Goal: Task Accomplishment & Management: Complete application form

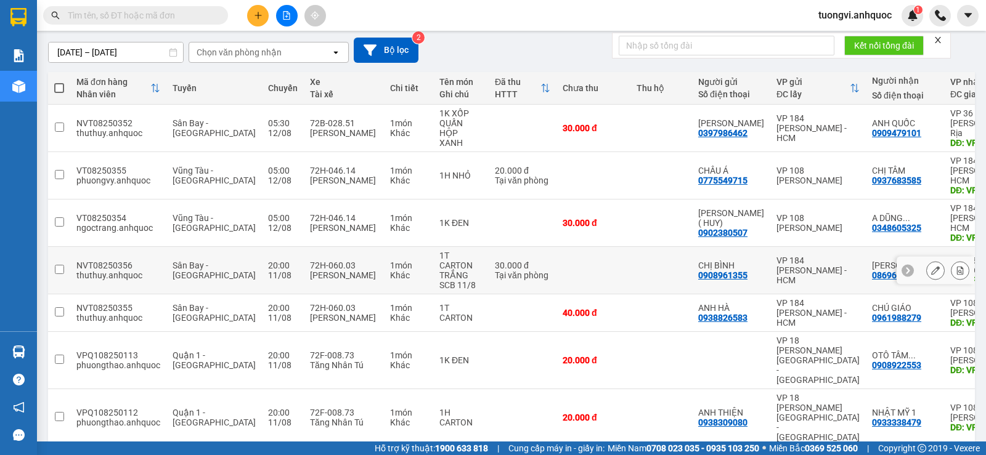
scroll to position [123, 0]
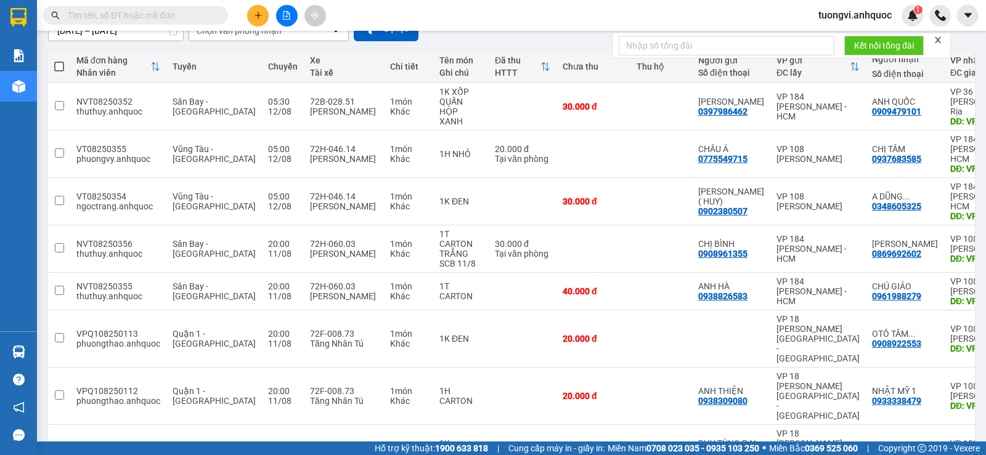
click at [853, 20] on span "tuongvi.anhquoc" at bounding box center [855, 14] width 93 height 15
click at [849, 33] on span "Đăng xuất" at bounding box center [860, 38] width 68 height 14
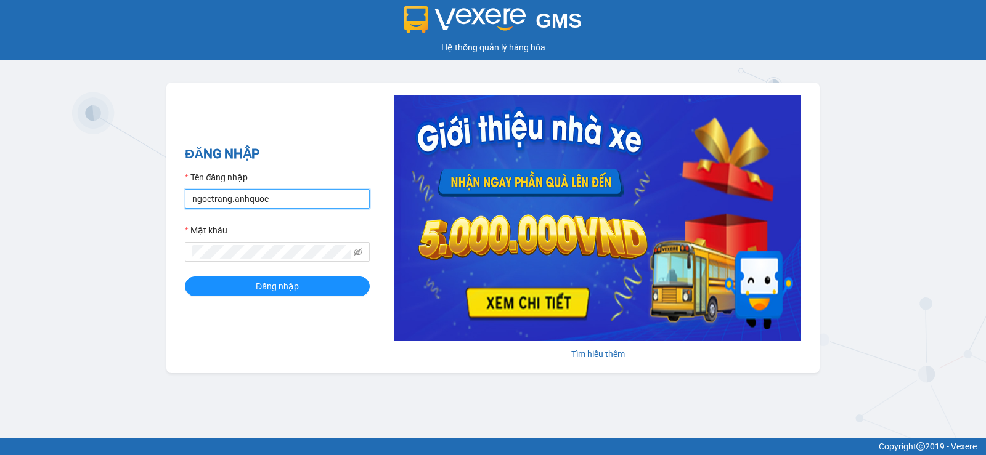
click at [271, 196] on input "ngoctrang.anhquoc" at bounding box center [277, 199] width 185 height 20
type input "baongoc.anhquoc"
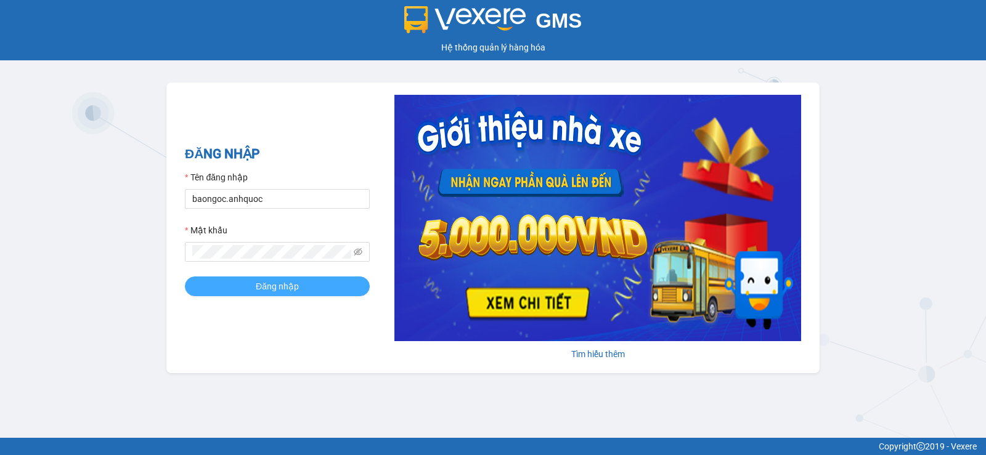
click at [332, 295] on button "Đăng nhập" at bounding box center [277, 287] width 185 height 20
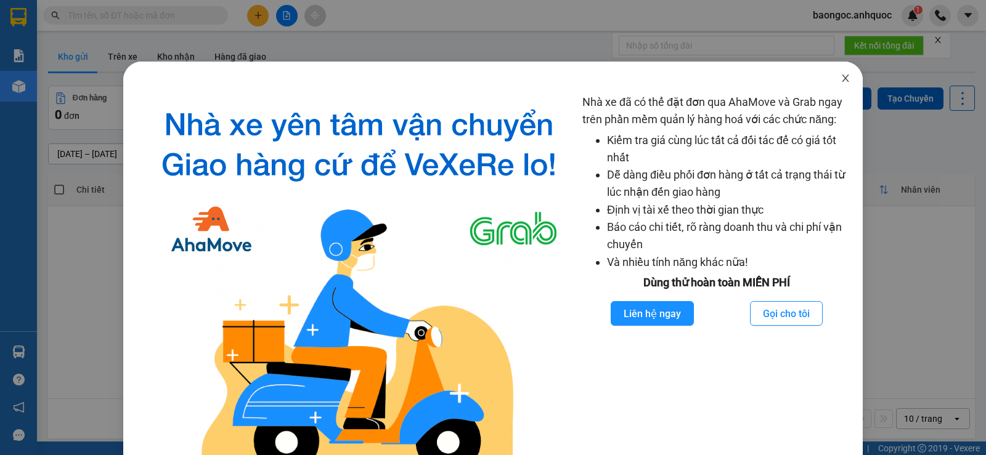
click at [841, 83] on icon "close" at bounding box center [846, 78] width 10 height 10
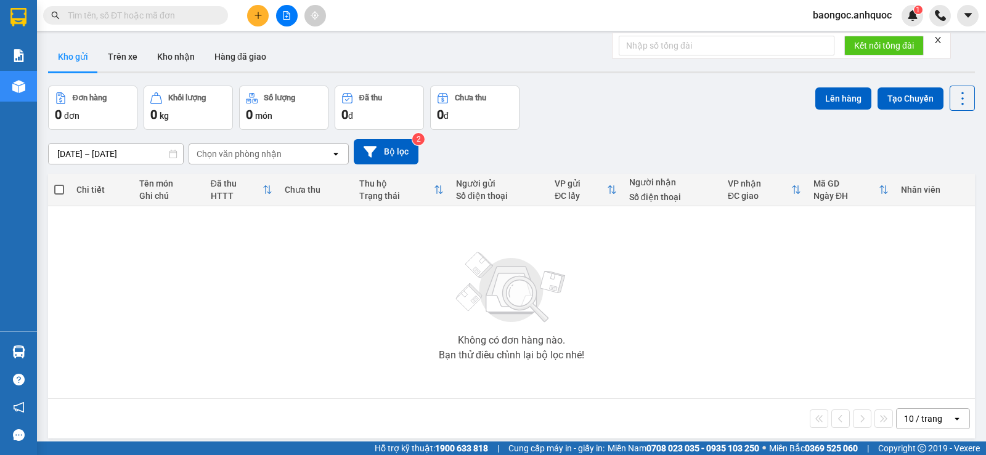
click at [195, 9] on input "text" at bounding box center [140, 16] width 145 height 14
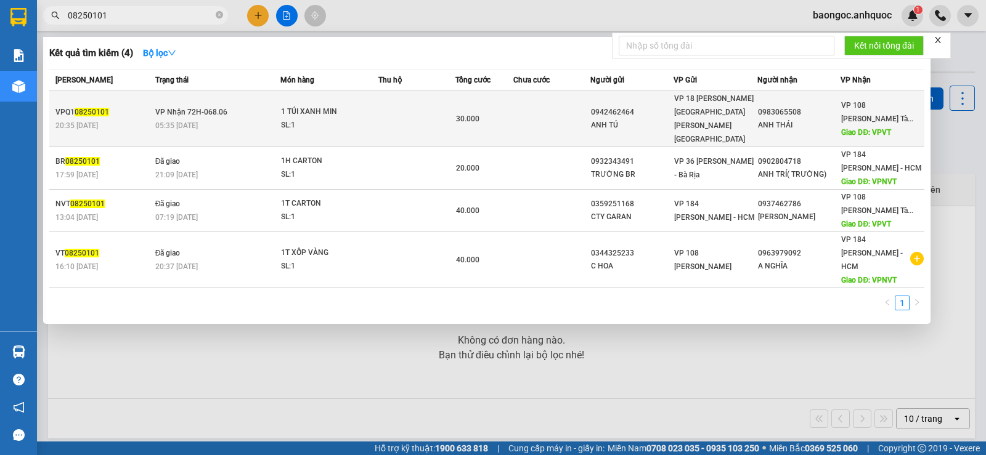
type input "08250101"
click at [197, 108] on span "[PERSON_NAME] 72H-068.06" at bounding box center [191, 112] width 72 height 9
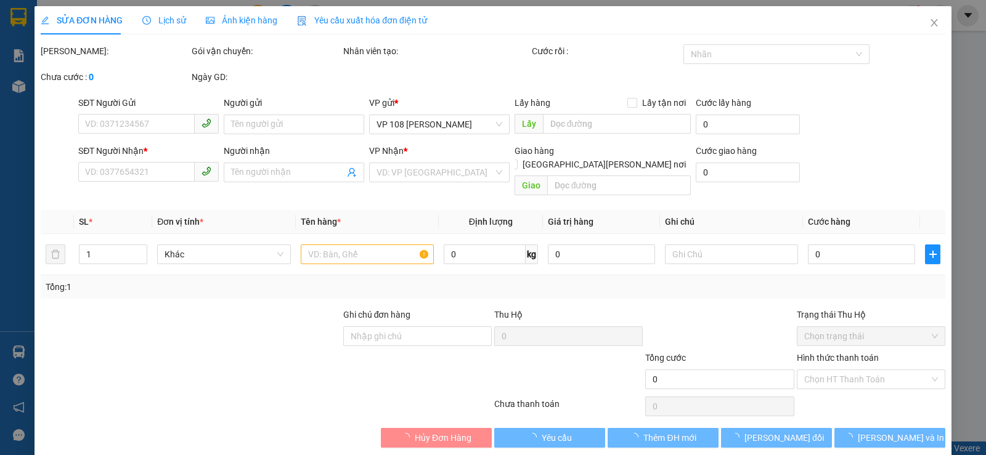
type input "0942462464"
type input "ANH TÚ"
type input "0983065508"
type input "ANH THÁI"
type input "VPVT"
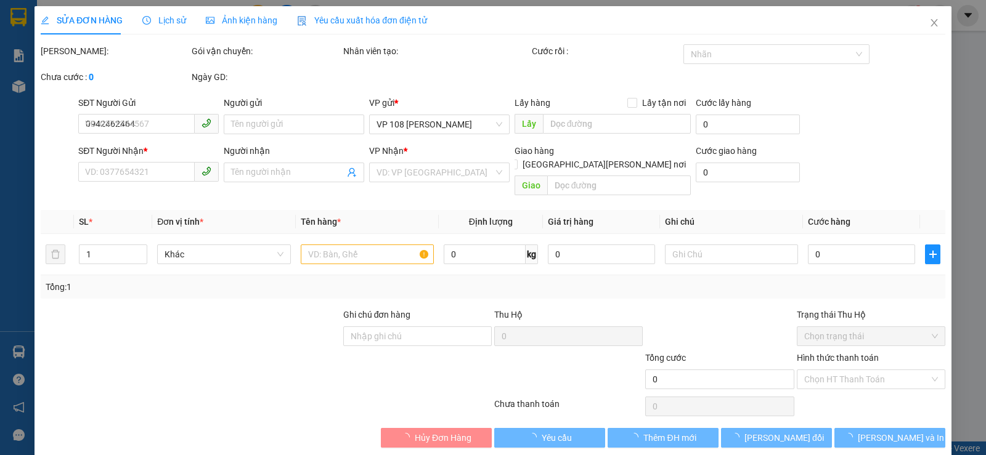
type input "SCB 9/8 -VPQ1 [PERSON_NAME]"
type input "30.000"
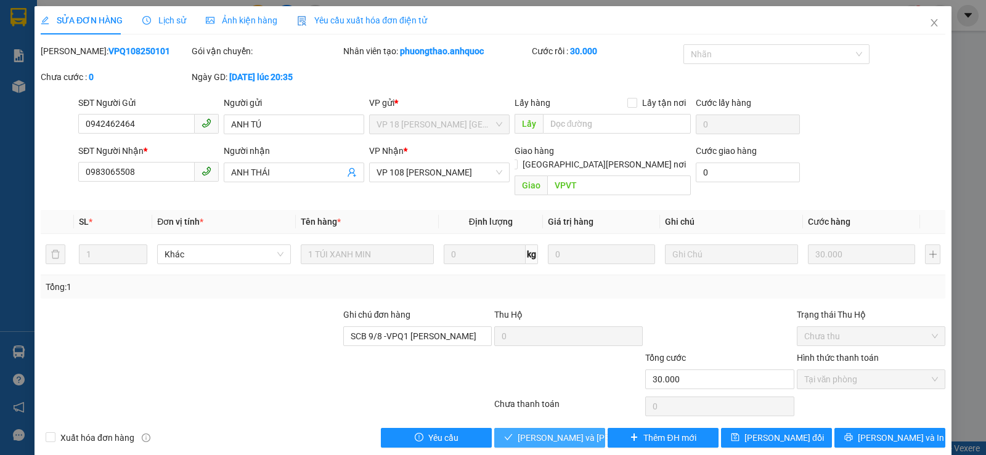
click at [569, 431] on span "[PERSON_NAME] và [PERSON_NAME] hàng" at bounding box center [601, 438] width 166 height 14
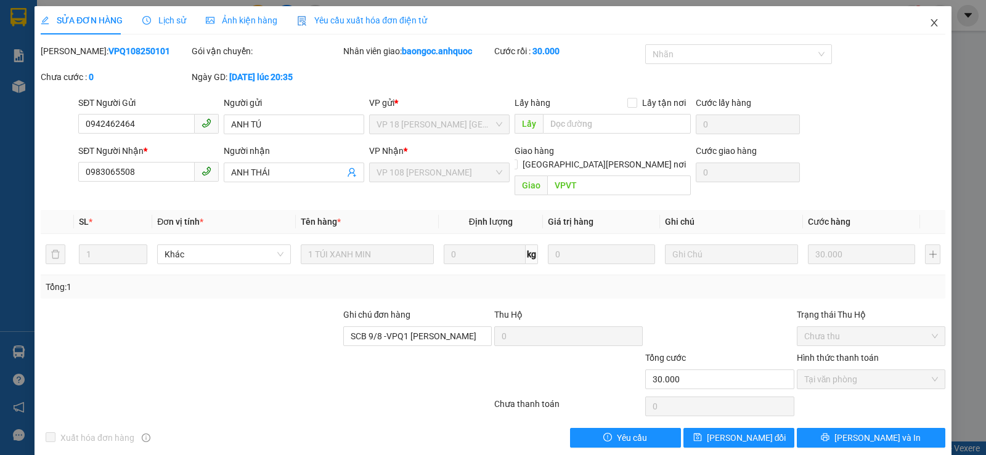
click at [929, 23] on icon "close" at bounding box center [934, 23] width 10 height 10
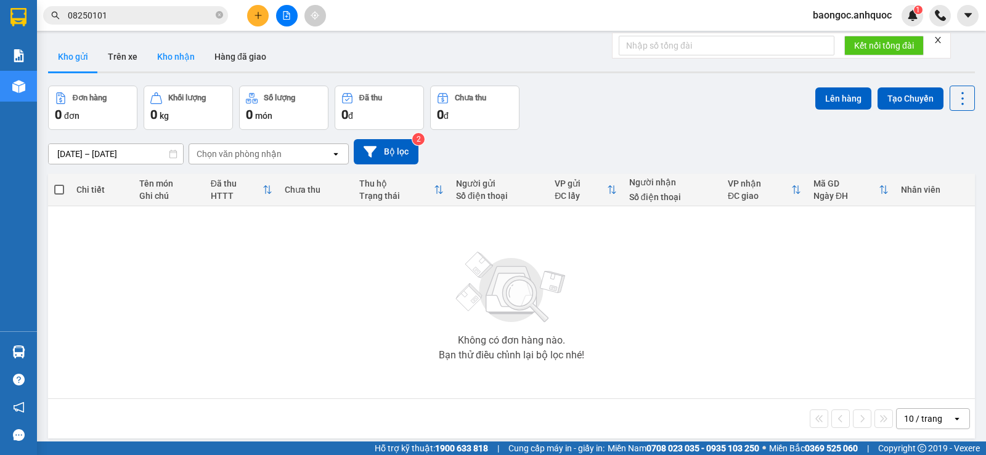
click at [124, 54] on button "Trên xe" at bounding box center [122, 57] width 49 height 30
click at [126, 57] on button "Trên xe" at bounding box center [122, 57] width 49 height 30
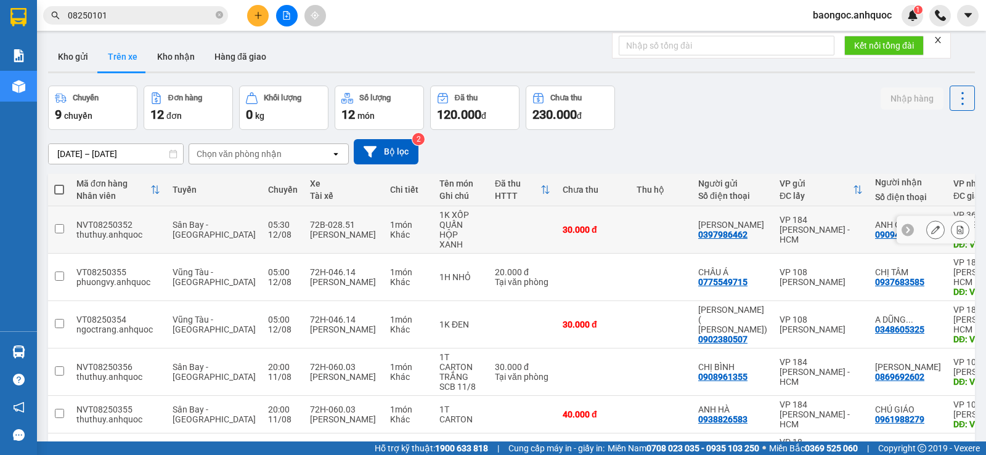
scroll to position [62, 0]
